Goal: Task Accomplishment & Management: Use online tool/utility

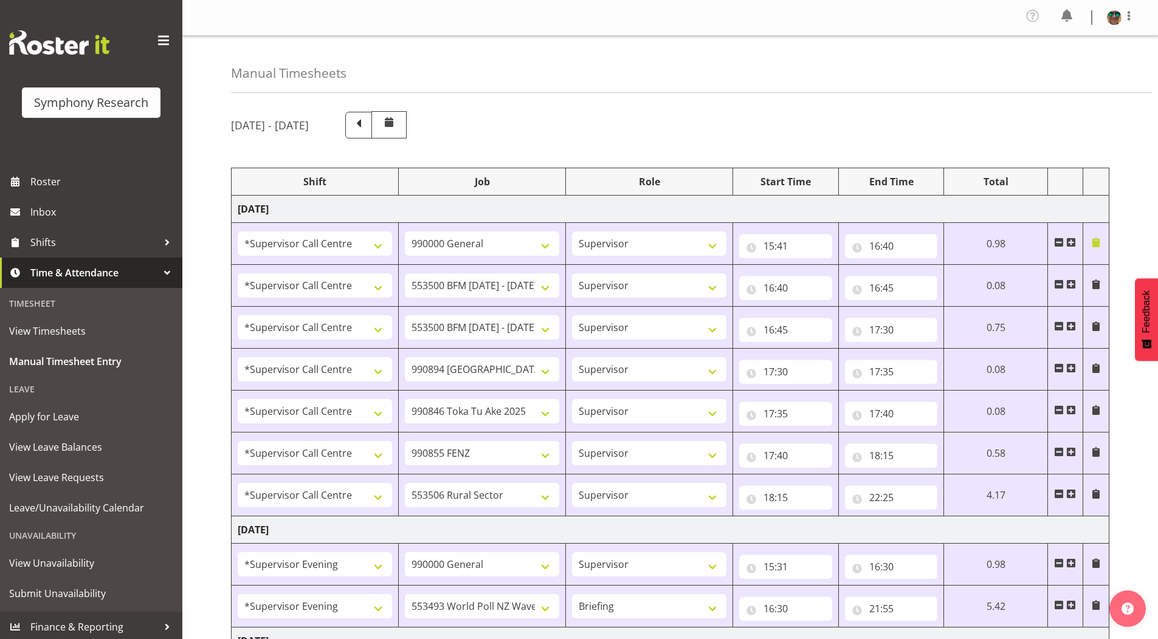
select select "19164"
select select "743"
select select "19164"
select select "10242"
select select "19164"
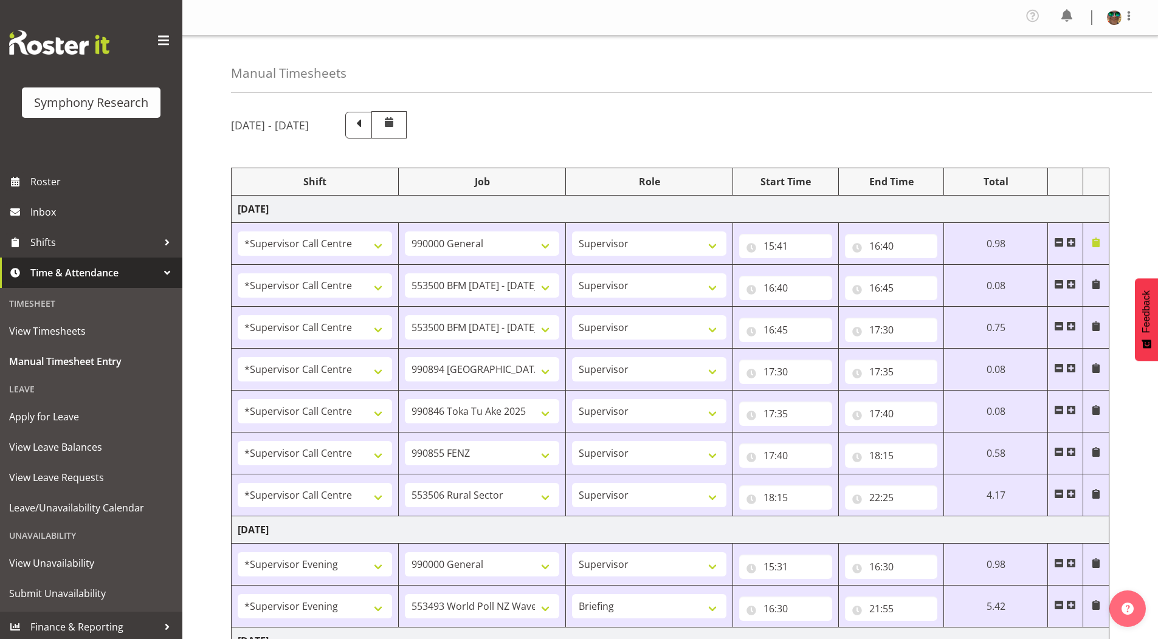
select select "10242"
select select "19164"
select select "10576"
select select "19164"
select select "9426"
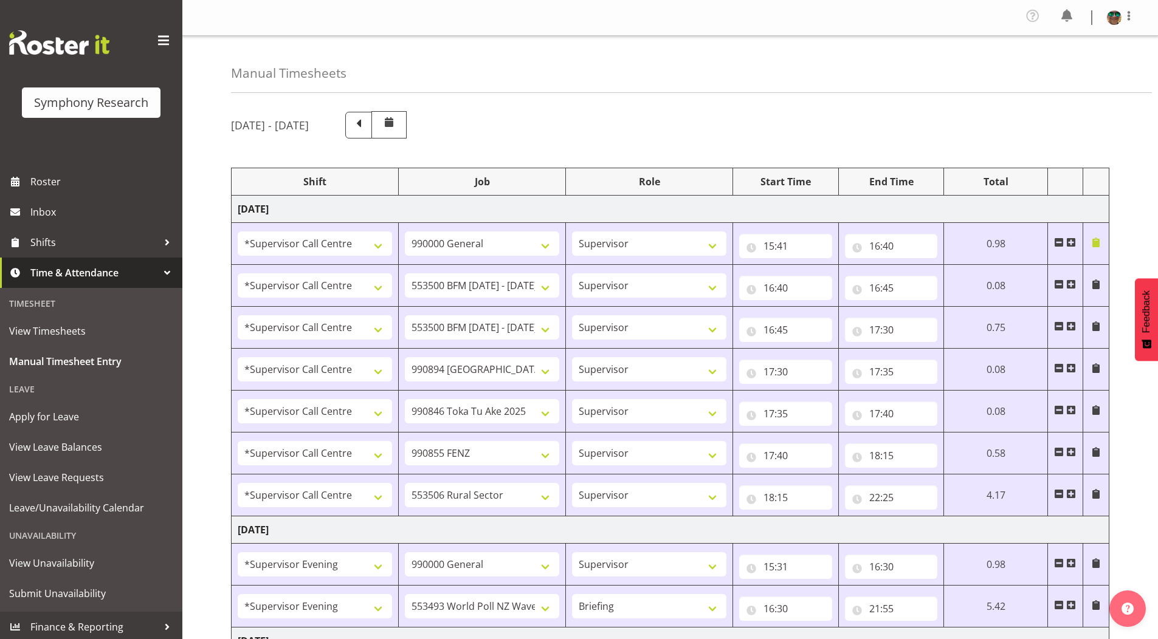
select select "19164"
select select "9636"
select select "19164"
select select "10587"
select select "4583"
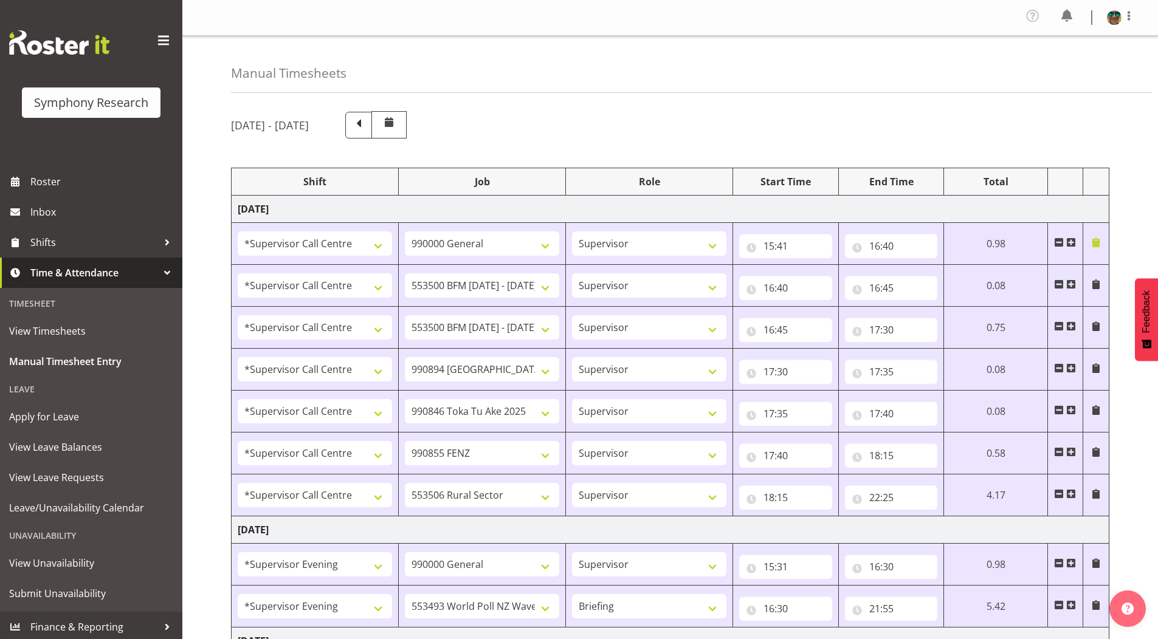
select select "743"
select select "4583"
select select "10527"
select select "297"
select select "1607"
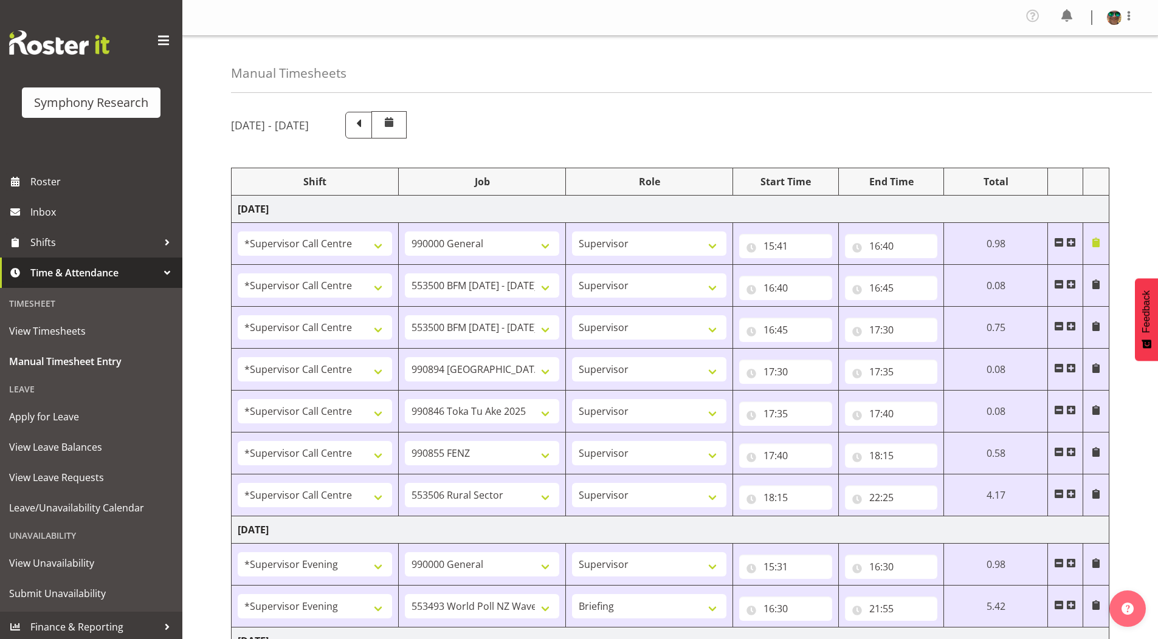
select select "743"
select select "1607"
select select "10587"
select select "4583"
select select "743"
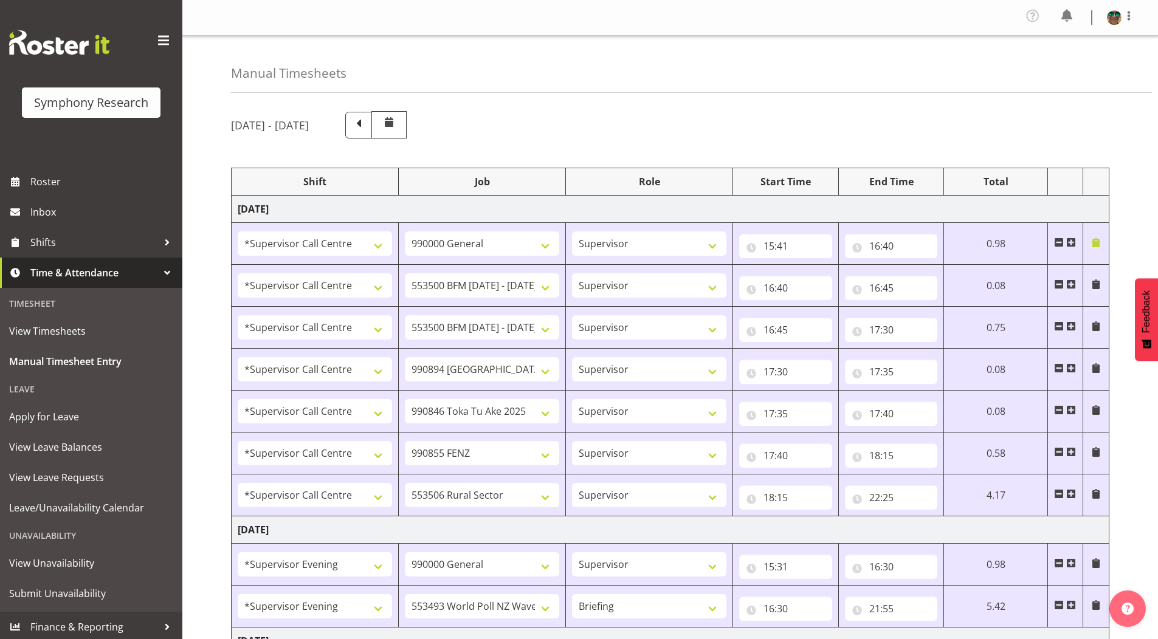
select select "4583"
select select "10242"
select select "4583"
select select "9426"
select select "4583"
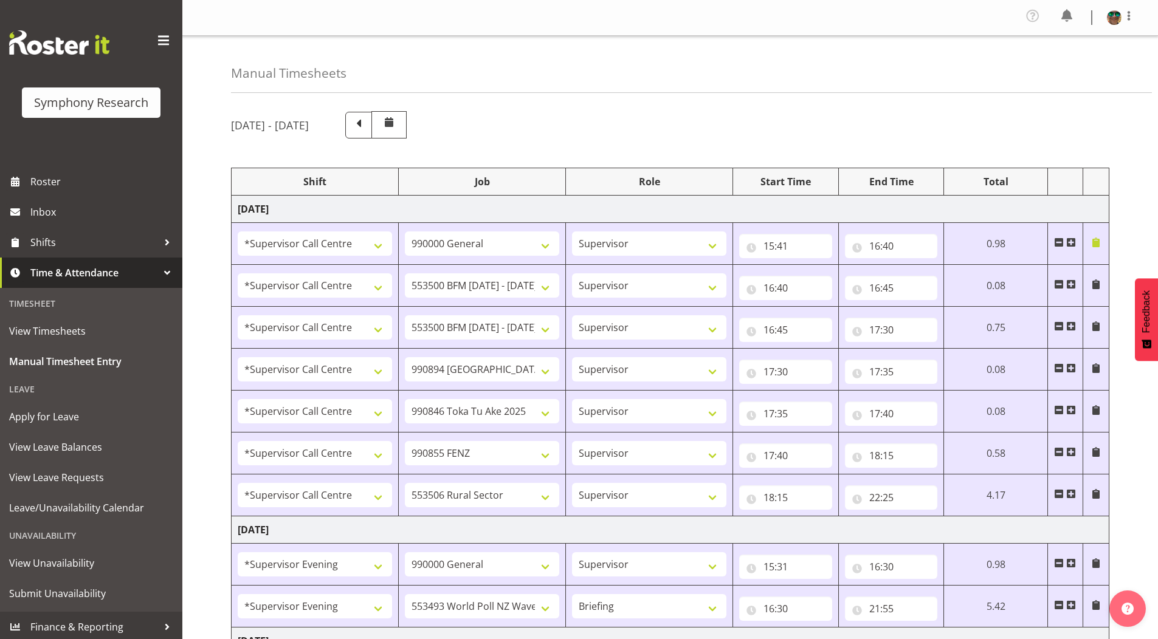
select select "9636"
select select "4583"
select select "10242"
select select "4583"
select select "10585"
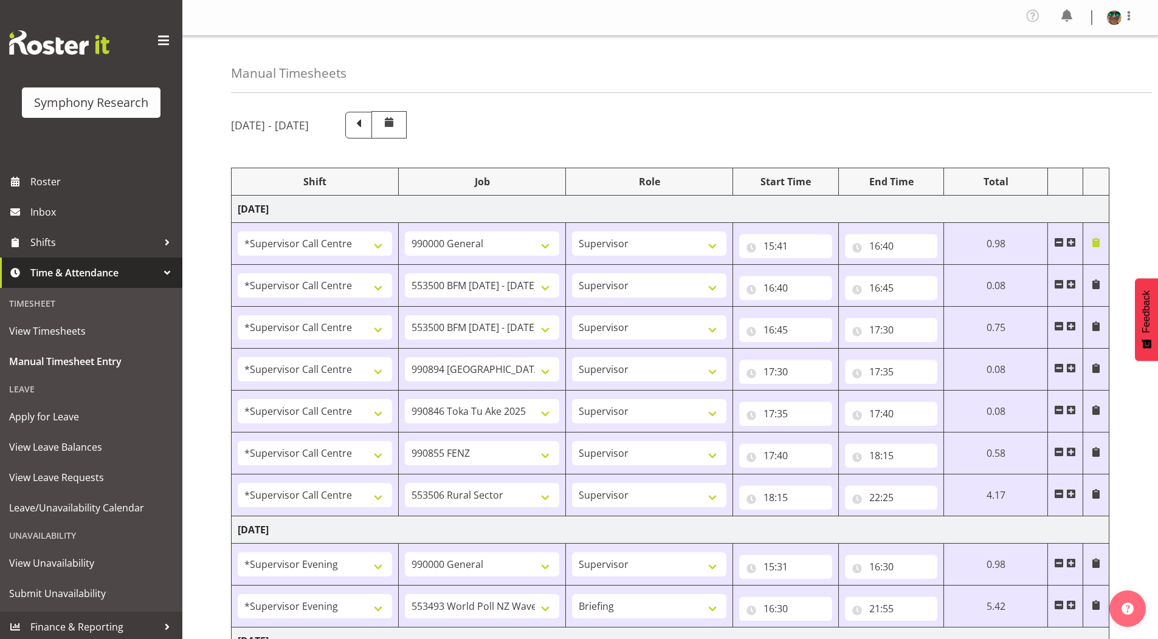
select select "4583"
select select "10587"
select select "4583"
select select "10242"
select select "4583"
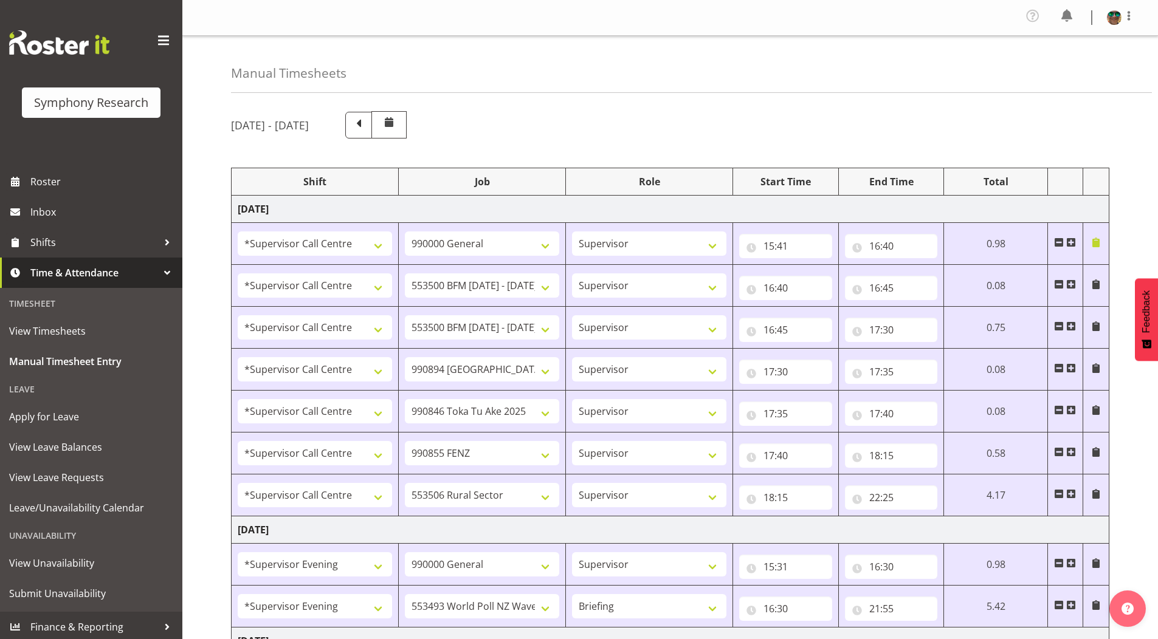
select select "10242"
select select "4583"
select select "10585"
select select "4583"
select select "9636"
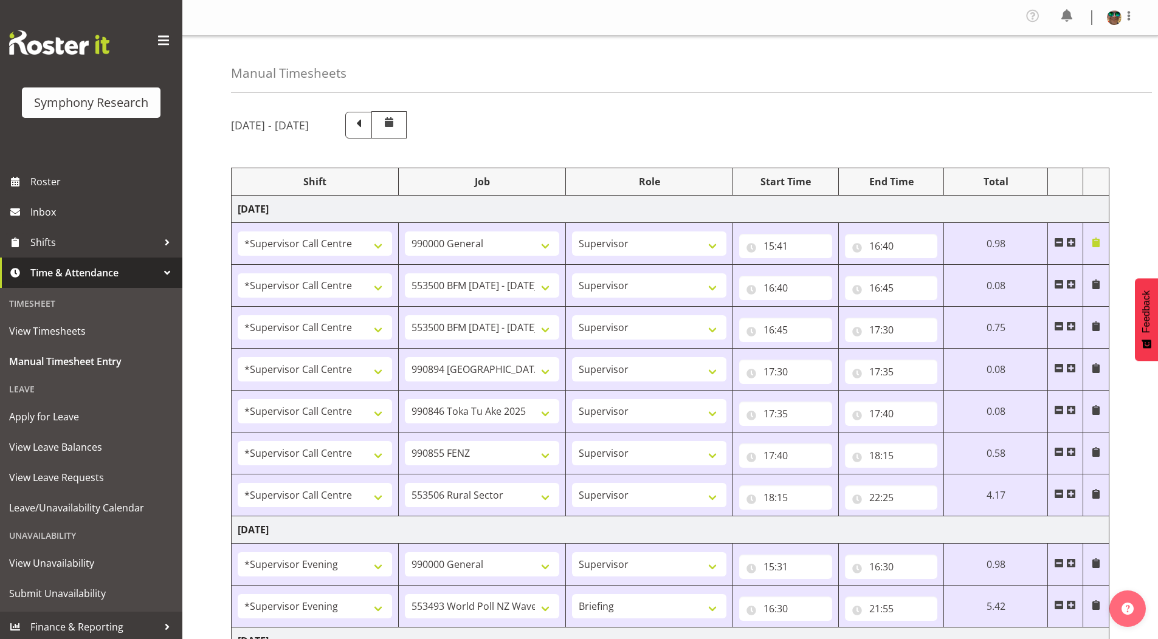
select select "4583"
select select "10587"
select select "19170"
select select "10242"
select select "19170"
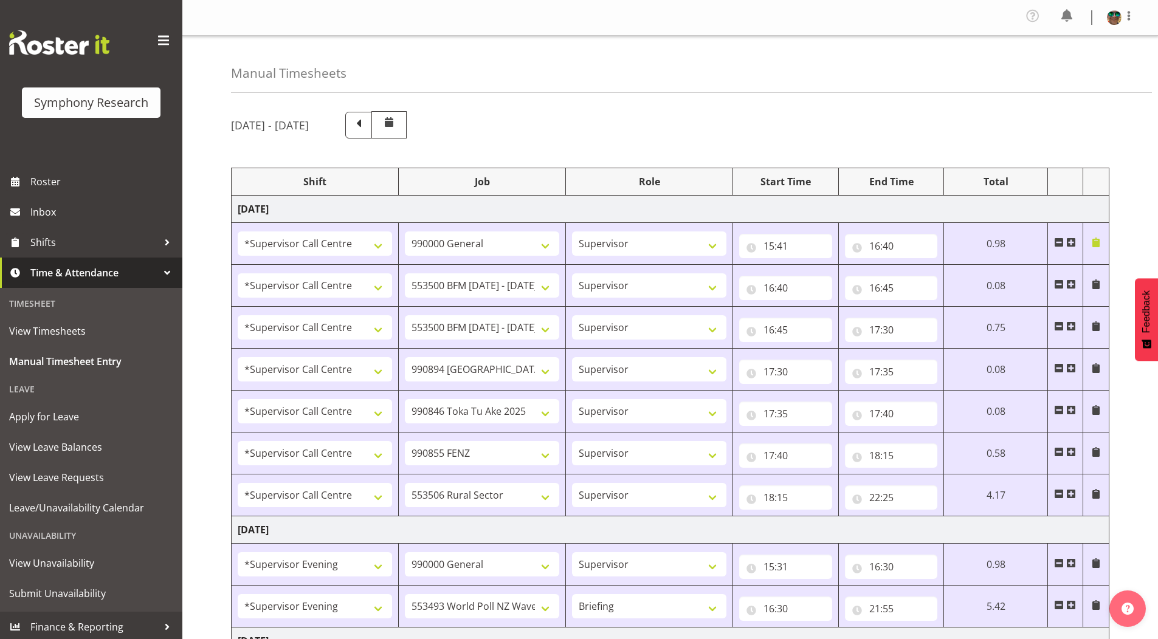
select select "10242"
select select "19170"
select select "10585"
select select "19170"
select select "9636"
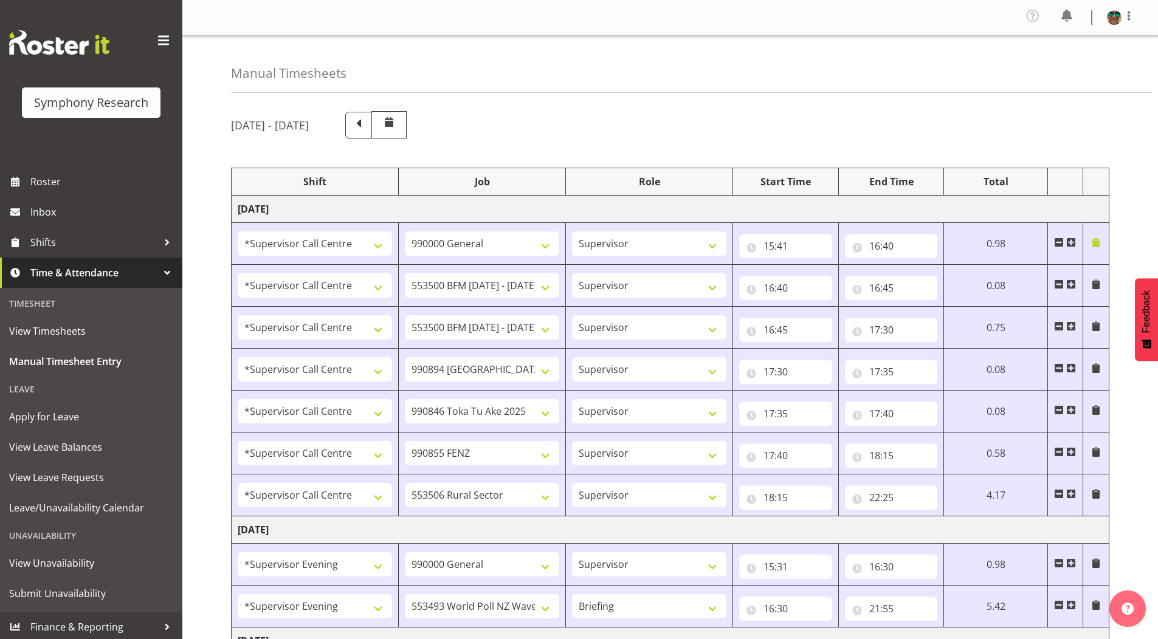
select select "19170"
select select "10499"
select select "19170"
select select "10587"
select select "19170"
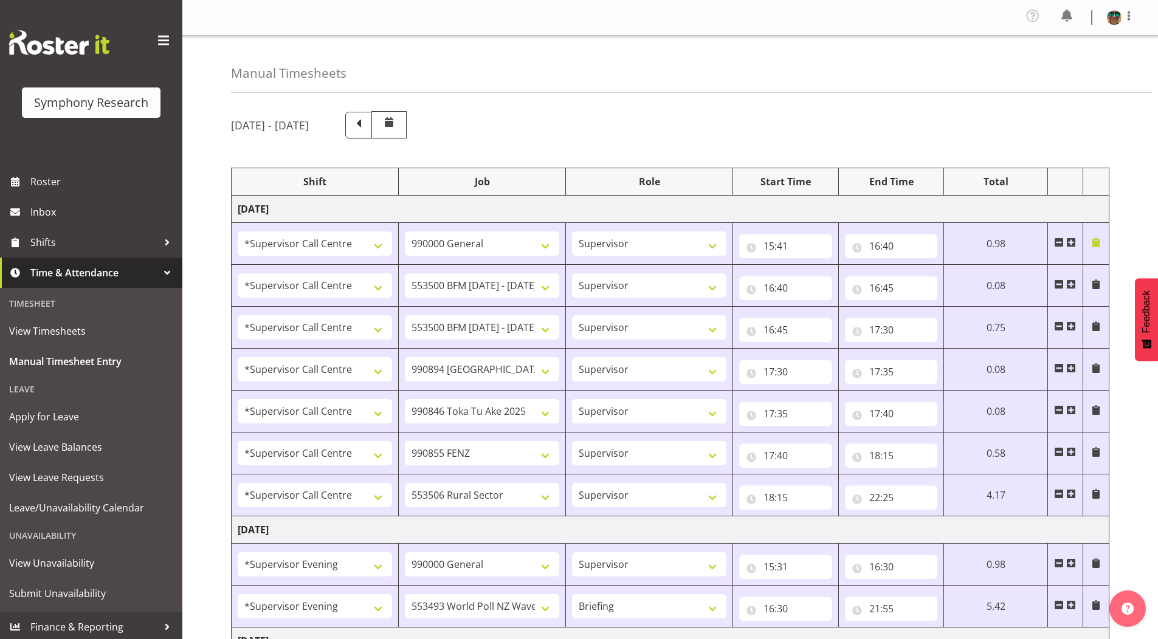
select select "10242"
select select "19170"
select select "10242"
select select "19170"
select select "10585"
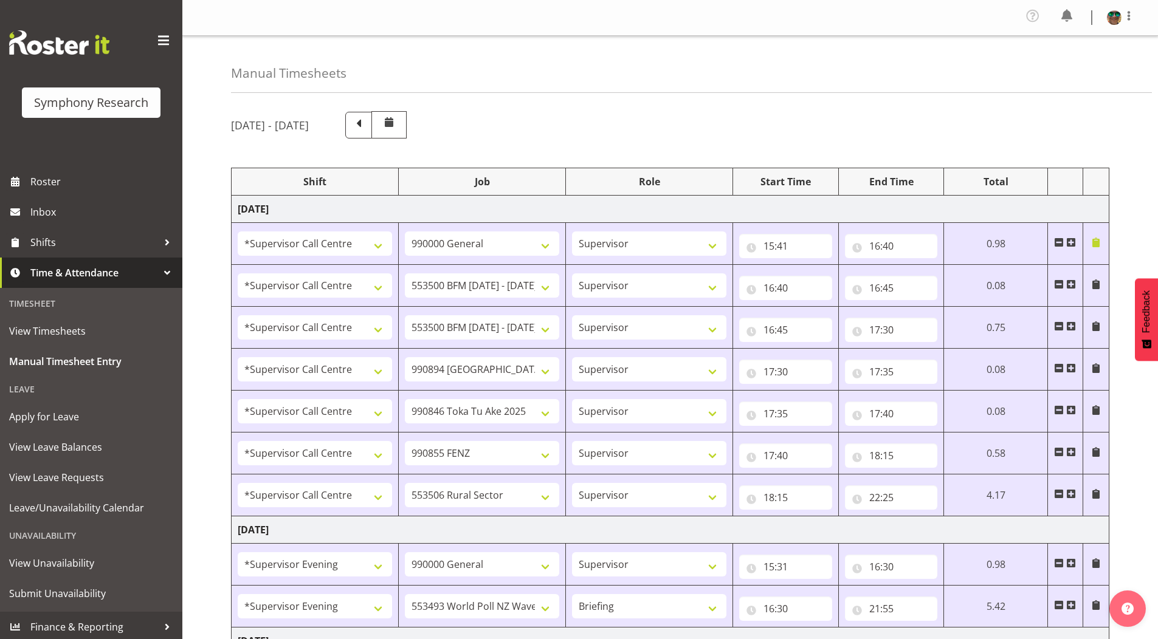
select select "19170"
select select "9636"
select select "19170"
select select "10587"
